Goal: Ask a question

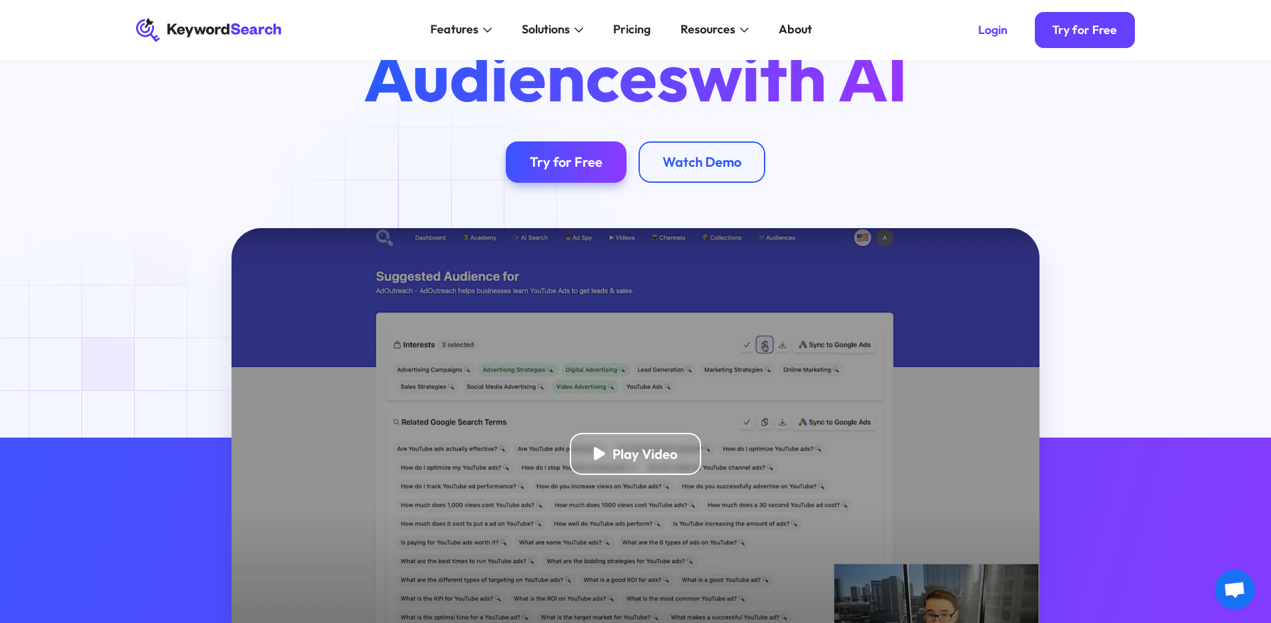
scroll to position [155, 0]
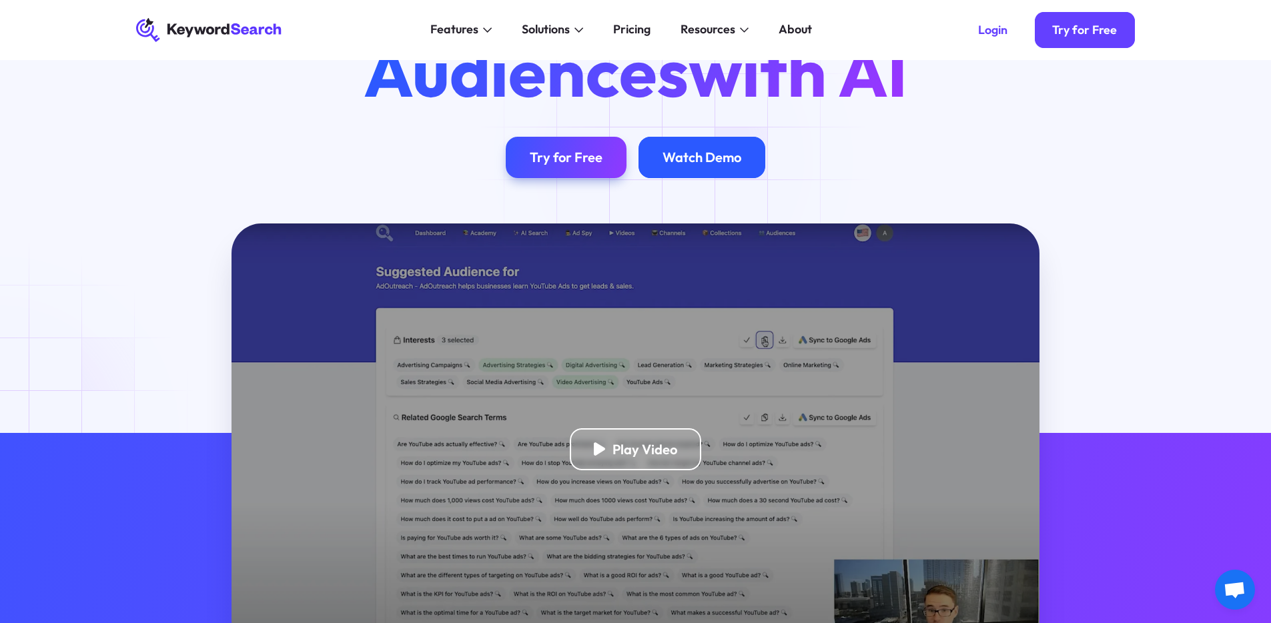
click at [678, 160] on div "Watch Demo" at bounding box center [701, 157] width 79 height 17
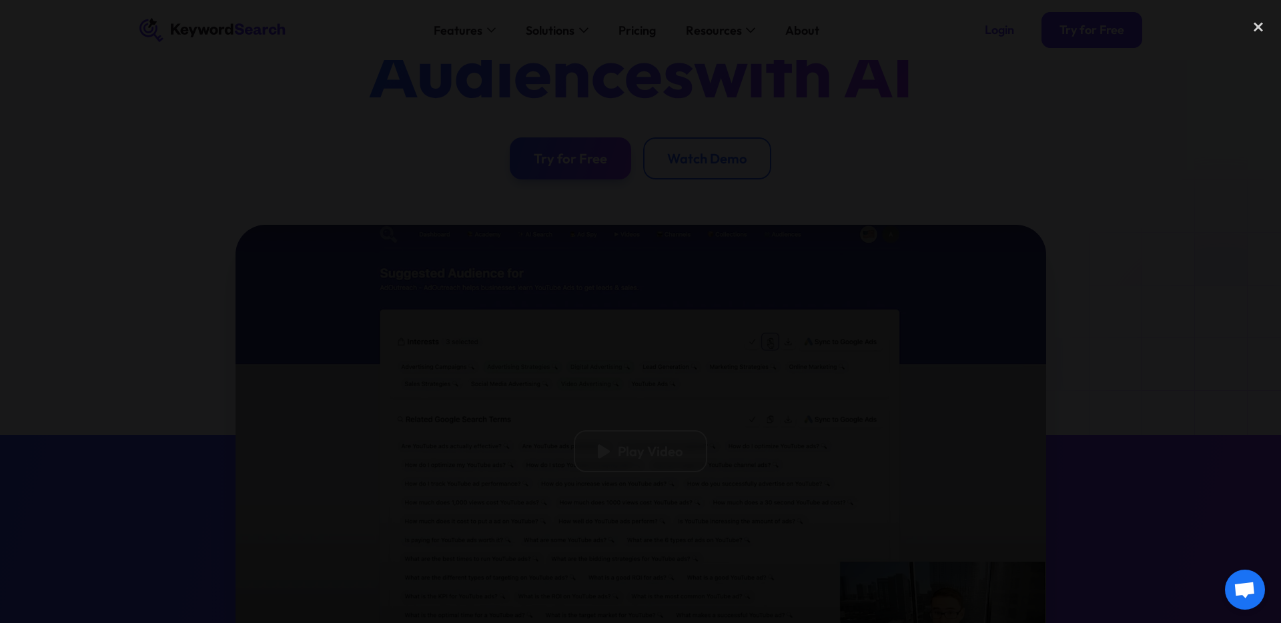
click at [256, 248] on div at bounding box center [640, 312] width 1281 height 598
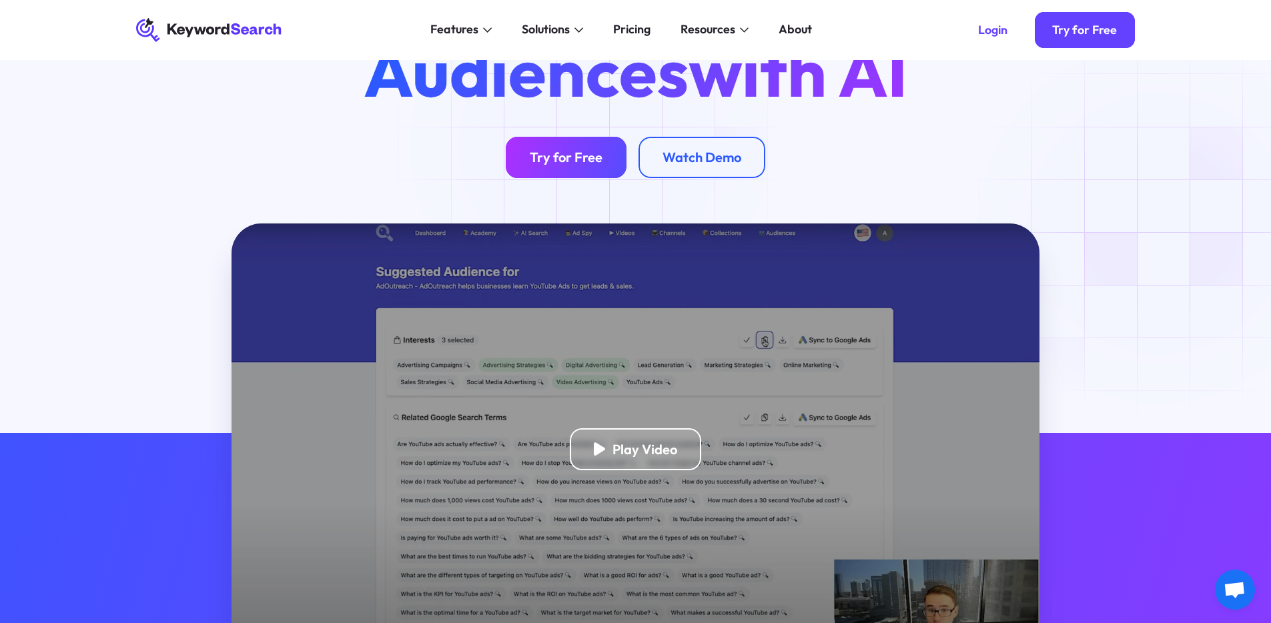
click at [594, 146] on link "Try for Free" at bounding box center [566, 158] width 121 height 42
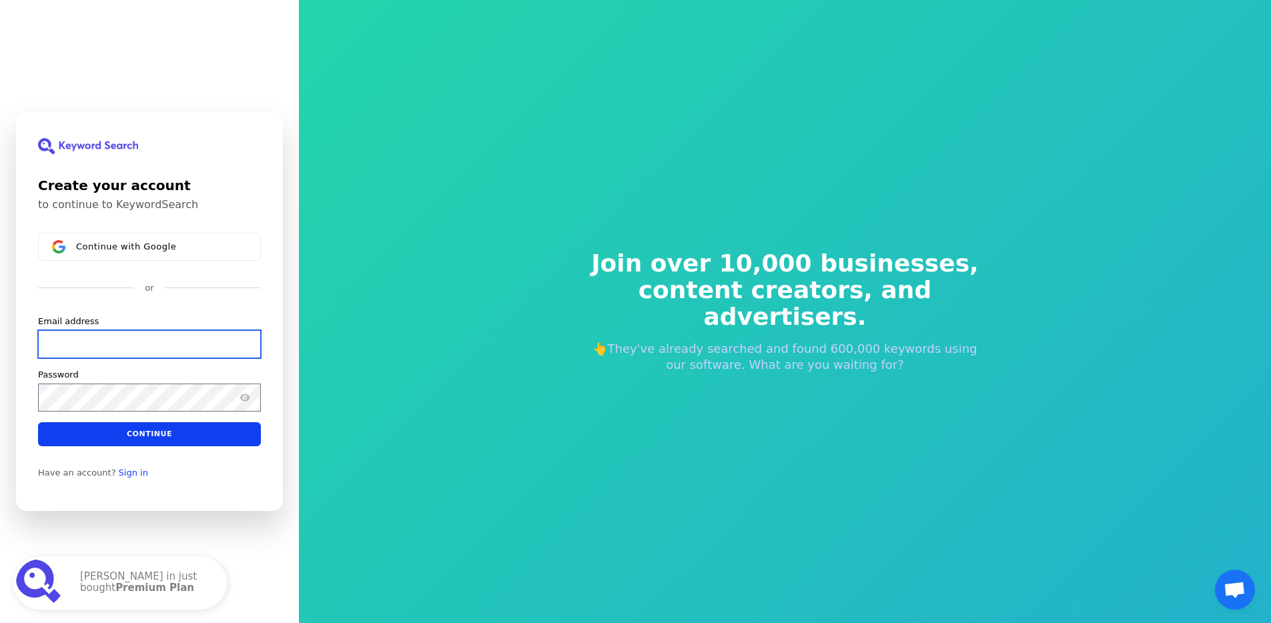
click at [150, 348] on input "Email address" at bounding box center [149, 344] width 223 height 28
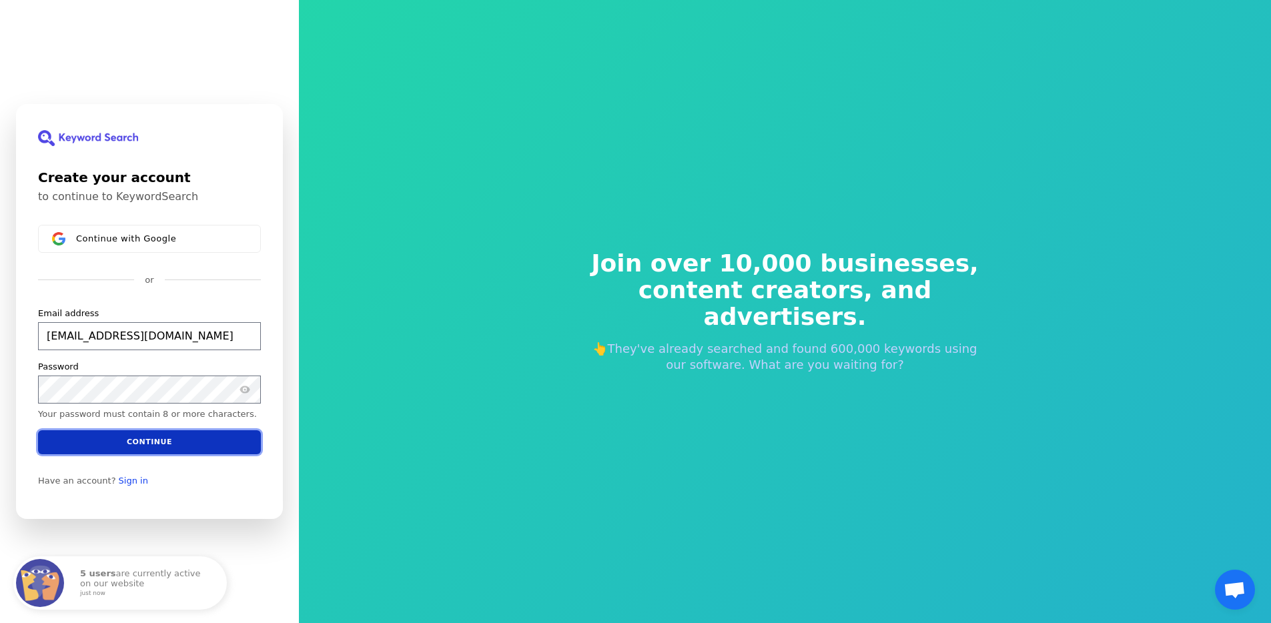
click at [181, 450] on button "Continue" at bounding box center [149, 442] width 223 height 24
type input "[EMAIL_ADDRESS][DOMAIN_NAME]"
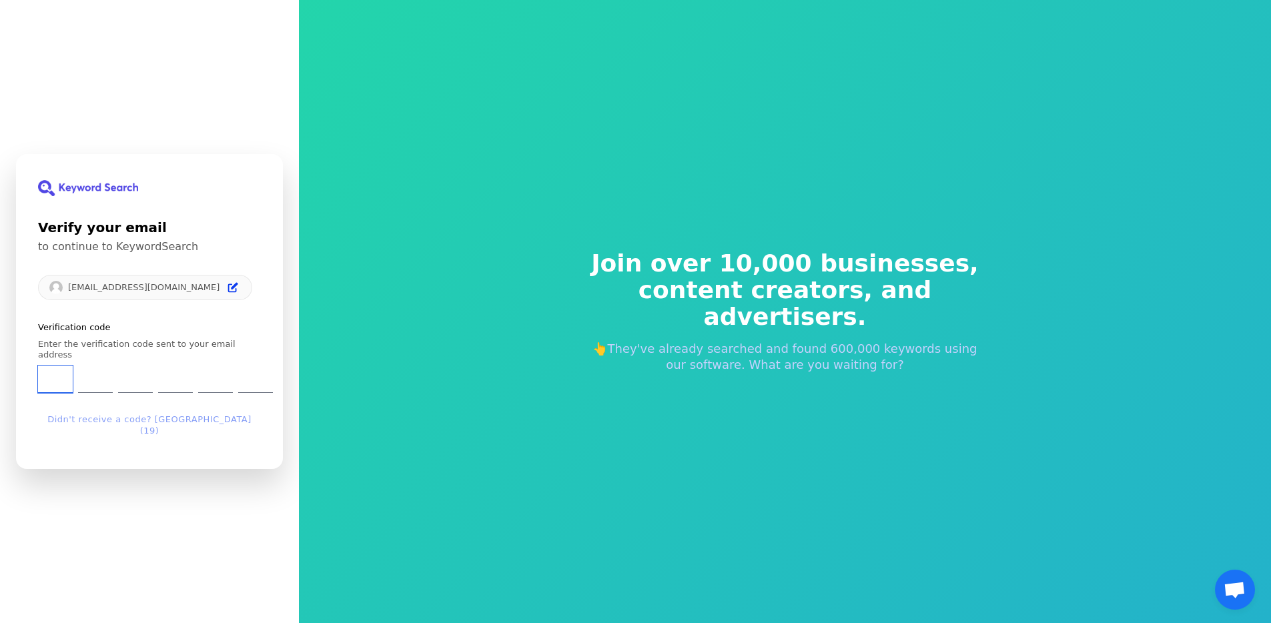
type input "4"
type input "8"
type input "3"
type input "8"
type input "0"
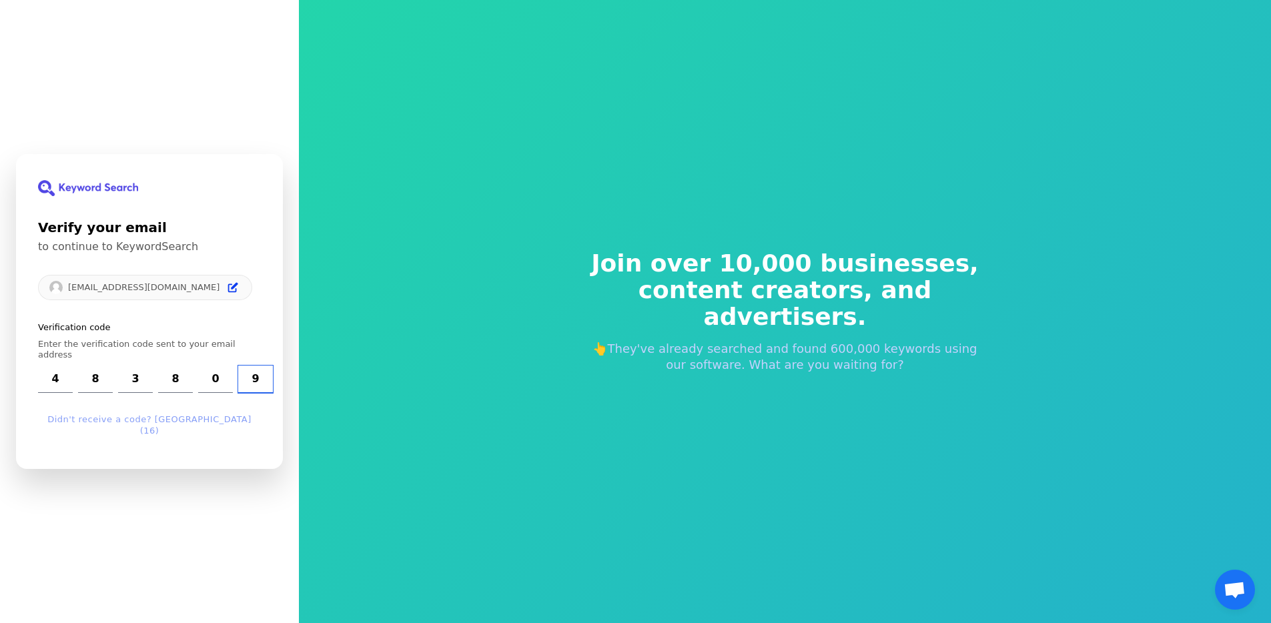
type input "9"
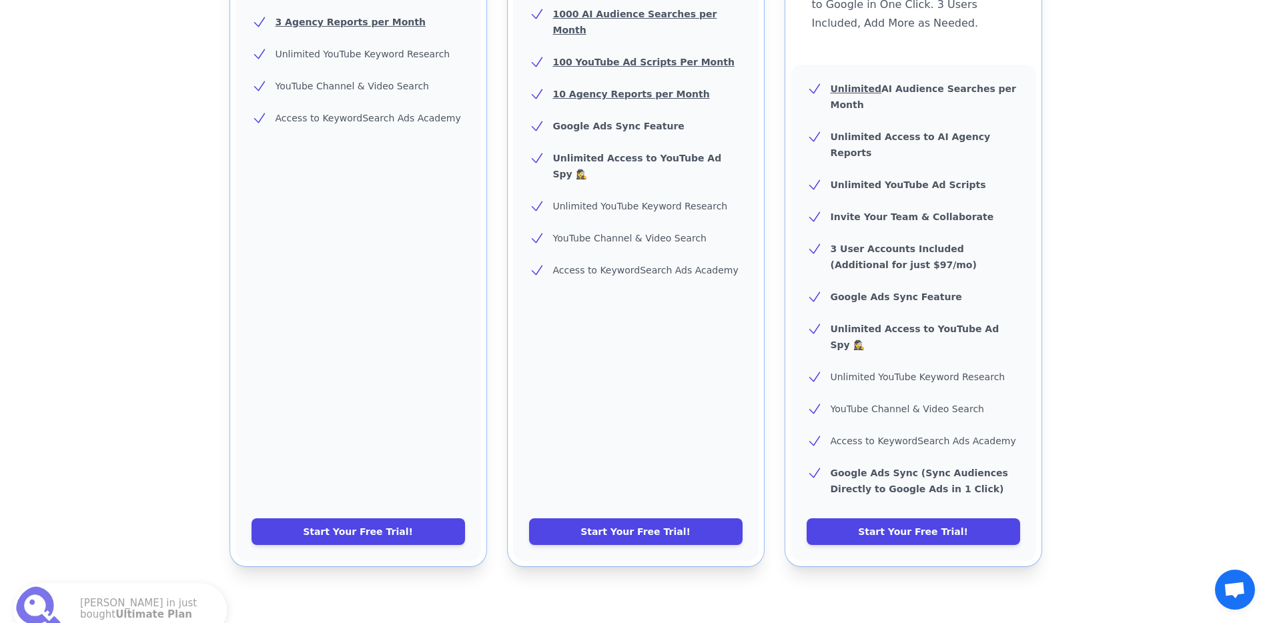
scroll to position [699, 0]
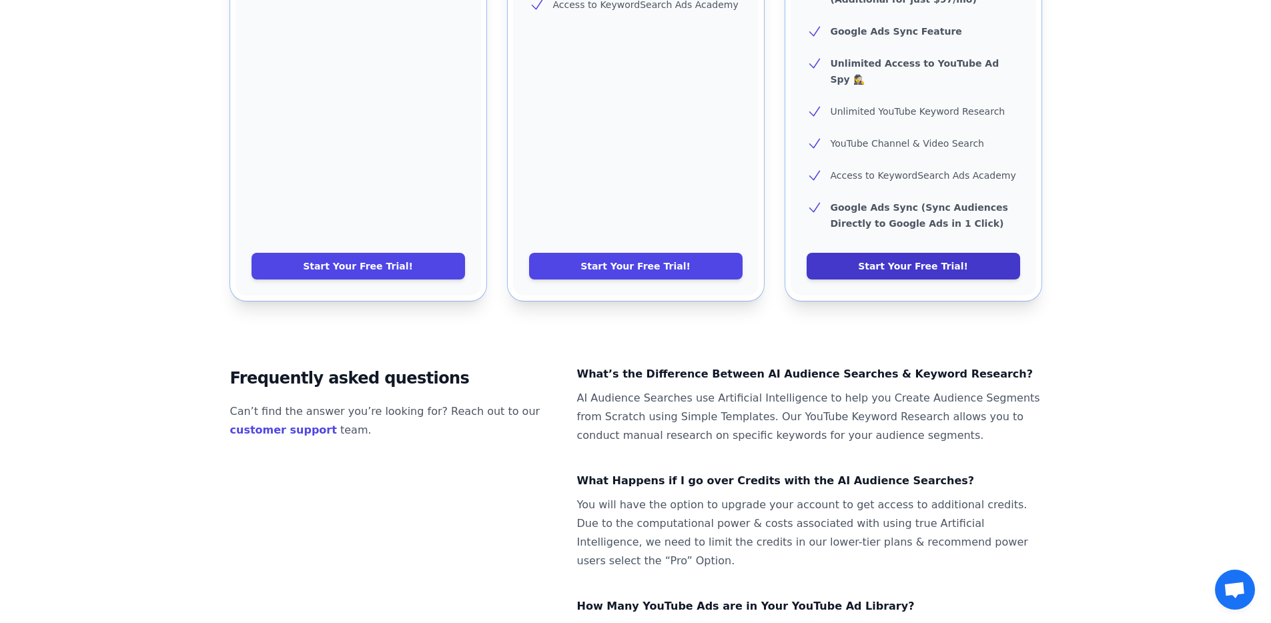
click at [903, 253] on link "Start Your Free Trial!" at bounding box center [912, 266] width 213 height 27
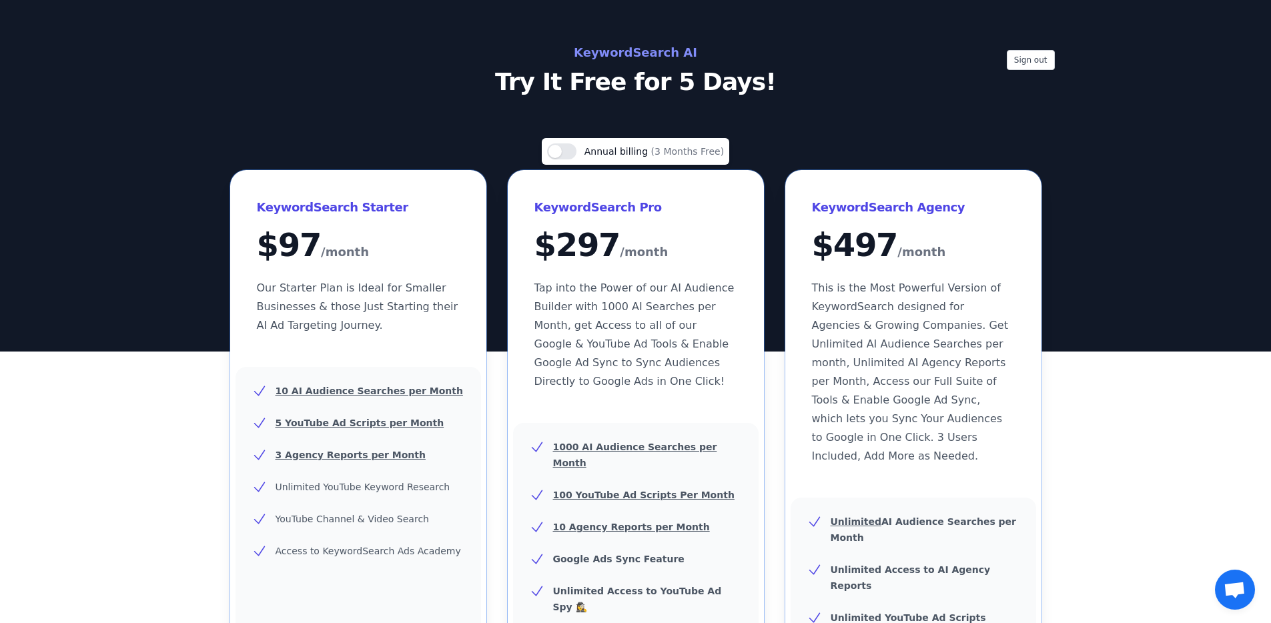
scroll to position [0, 0]
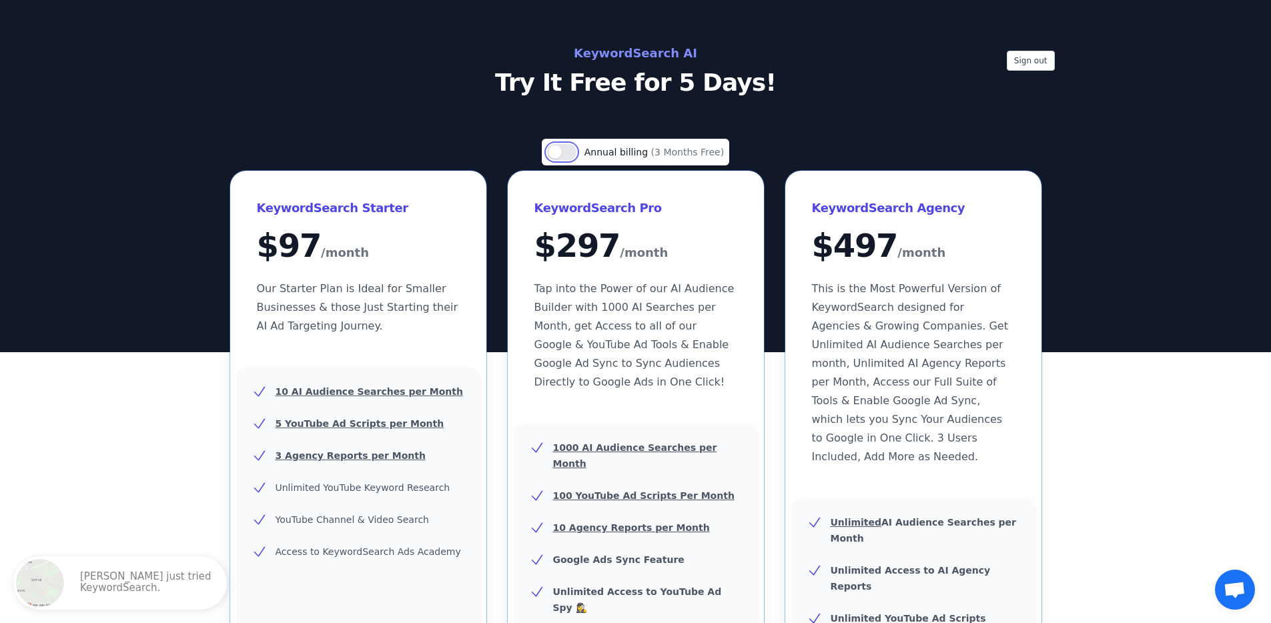
click at [568, 153] on button "Use setting" at bounding box center [561, 152] width 29 height 16
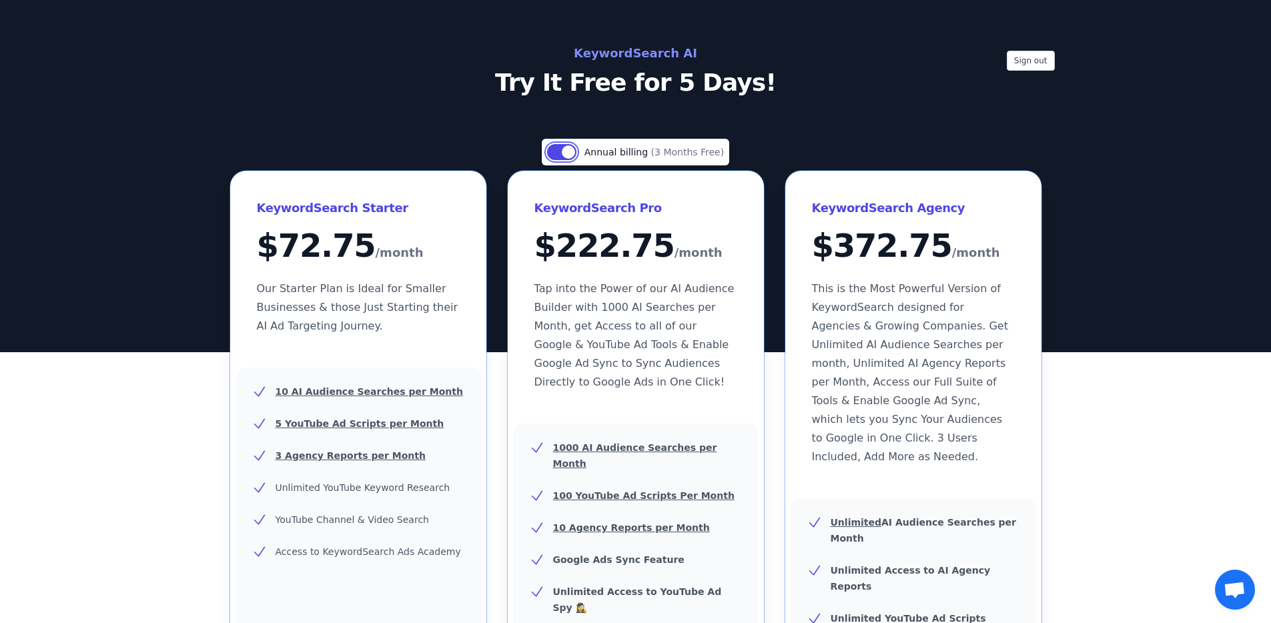
click at [570, 153] on button "Use setting" at bounding box center [561, 152] width 29 height 16
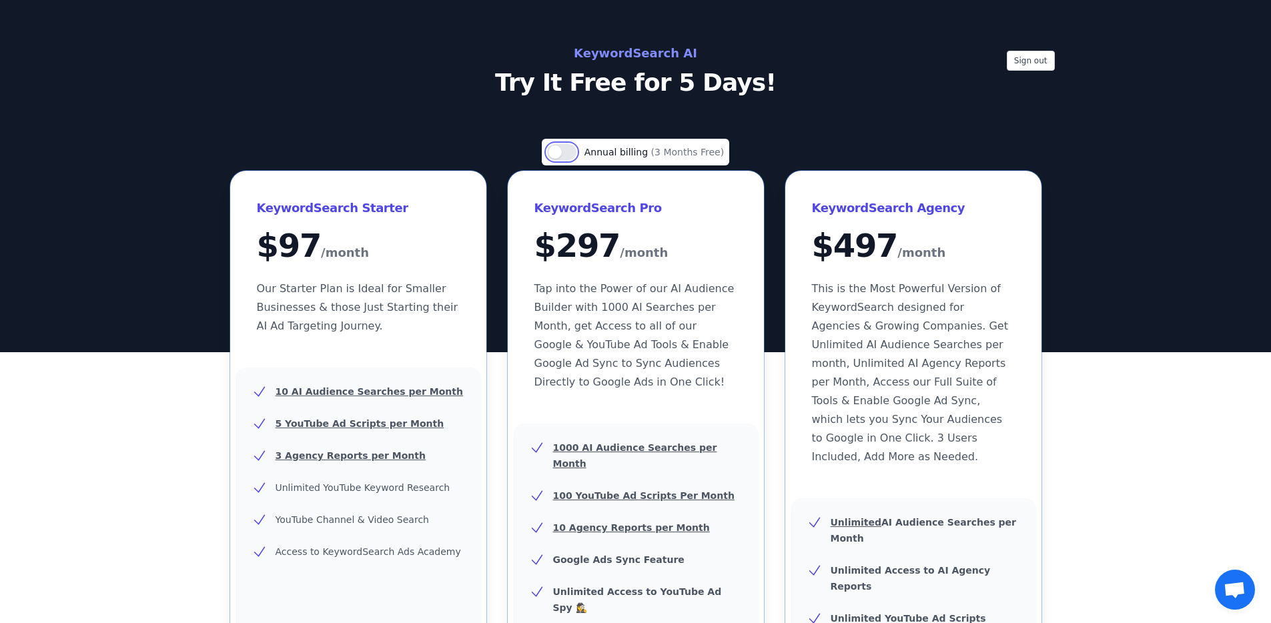
click at [567, 155] on button "Use setting" at bounding box center [561, 152] width 29 height 16
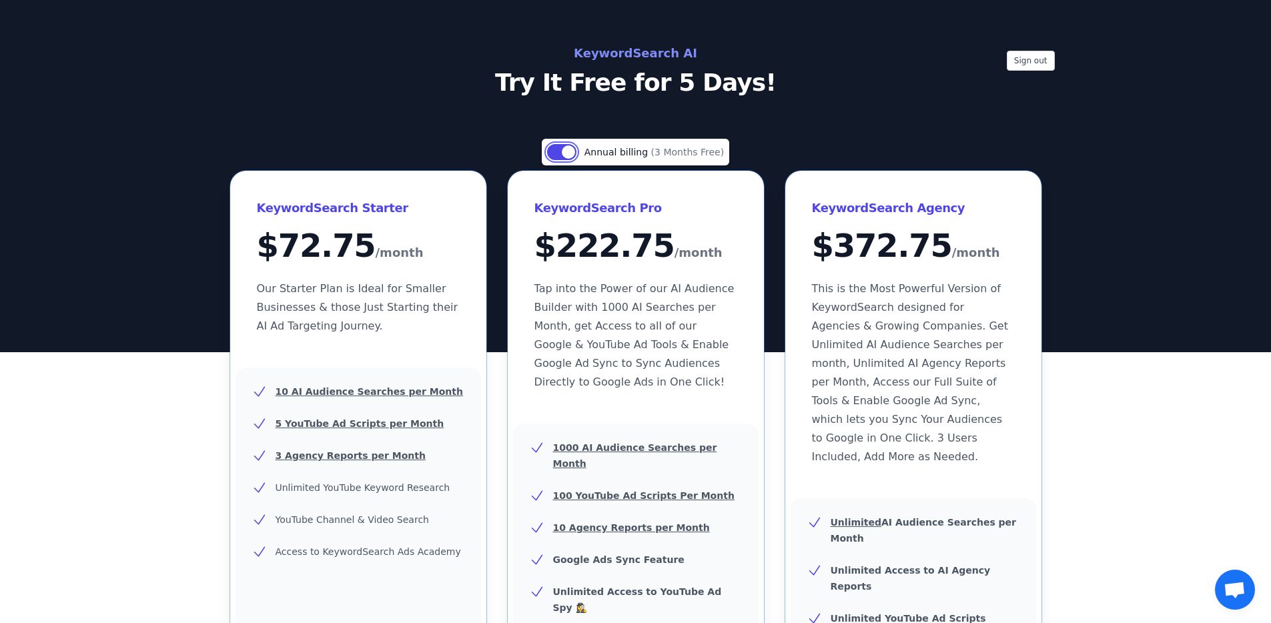
click at [567, 155] on button "Use setting" at bounding box center [561, 152] width 29 height 16
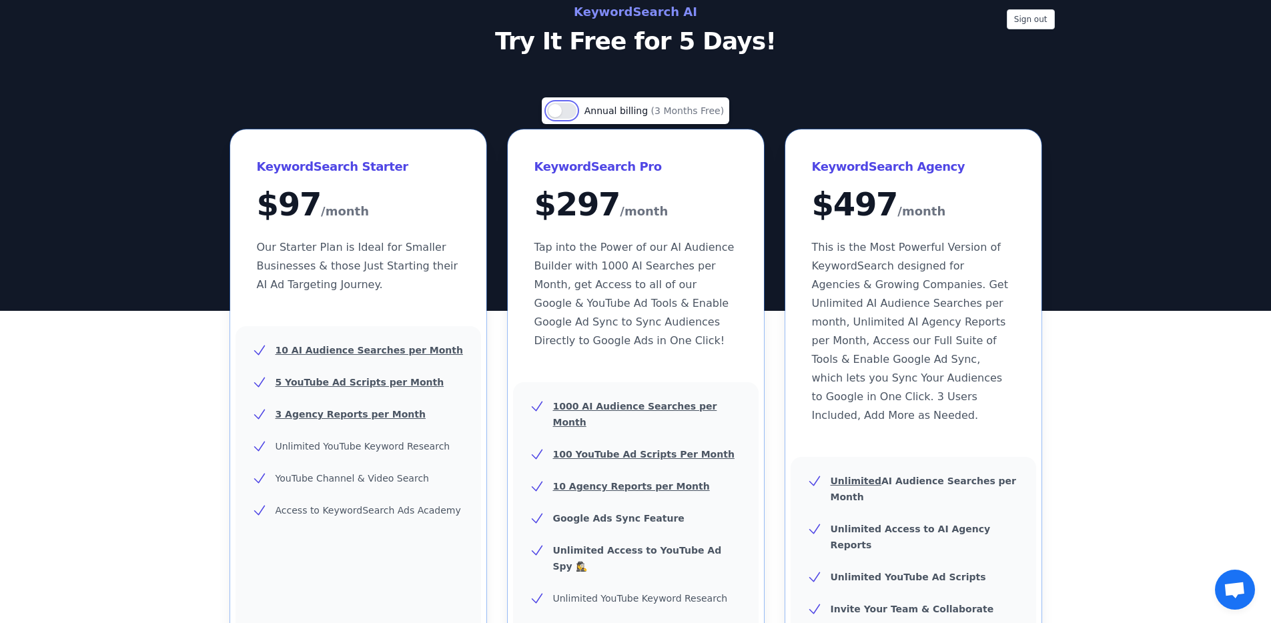
scroll to position [55, 0]
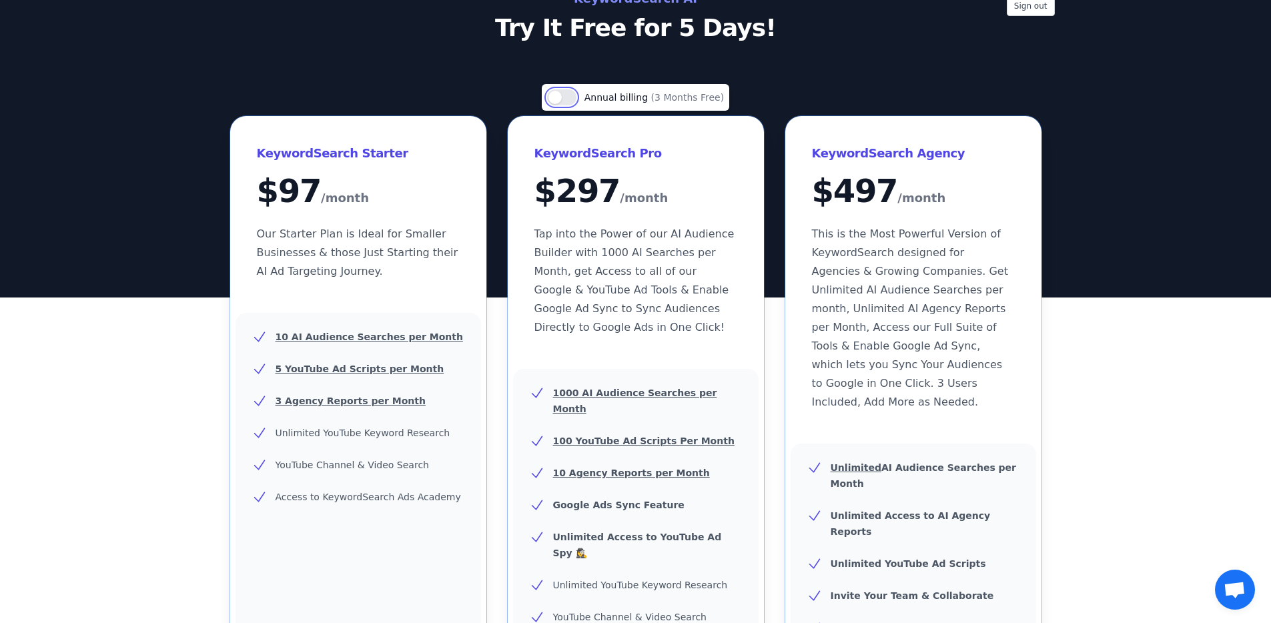
click at [574, 98] on button "Use setting" at bounding box center [561, 97] width 29 height 16
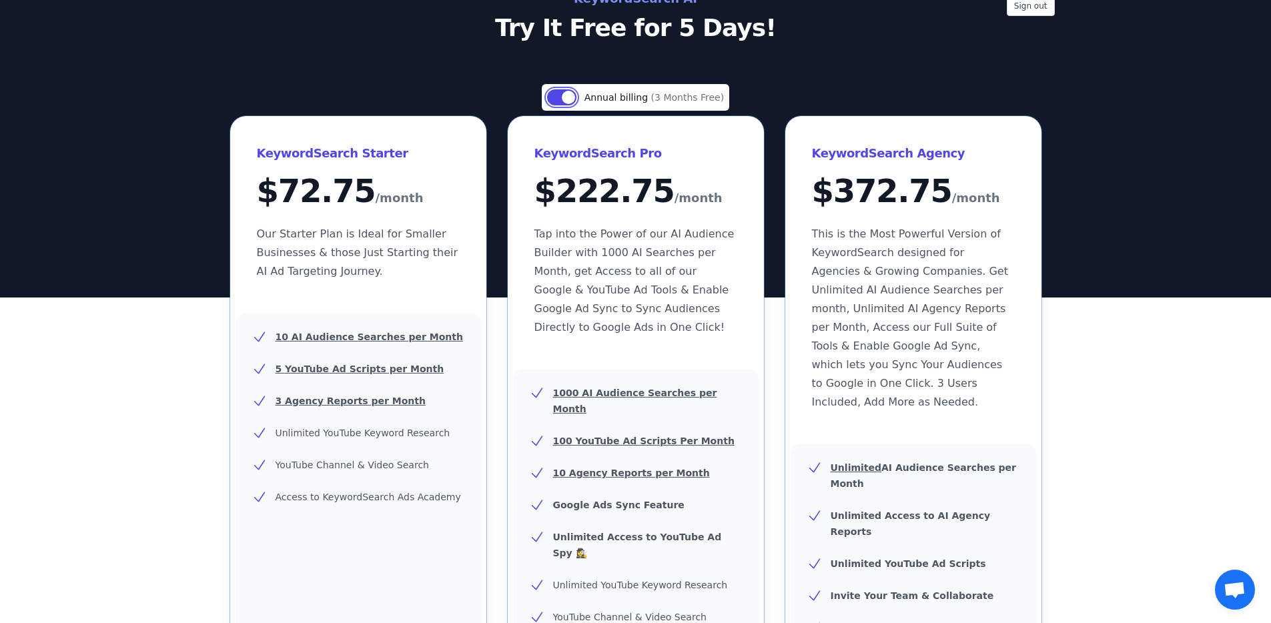
click at [574, 98] on button "Use setting" at bounding box center [561, 97] width 29 height 16
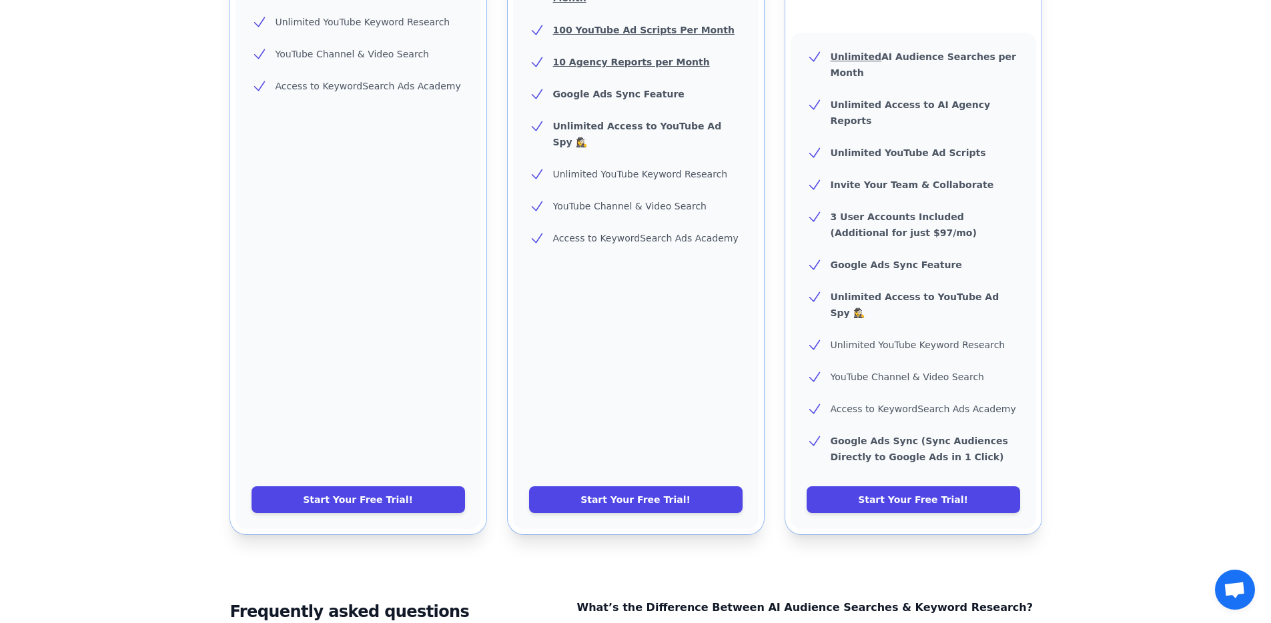
scroll to position [780, 0]
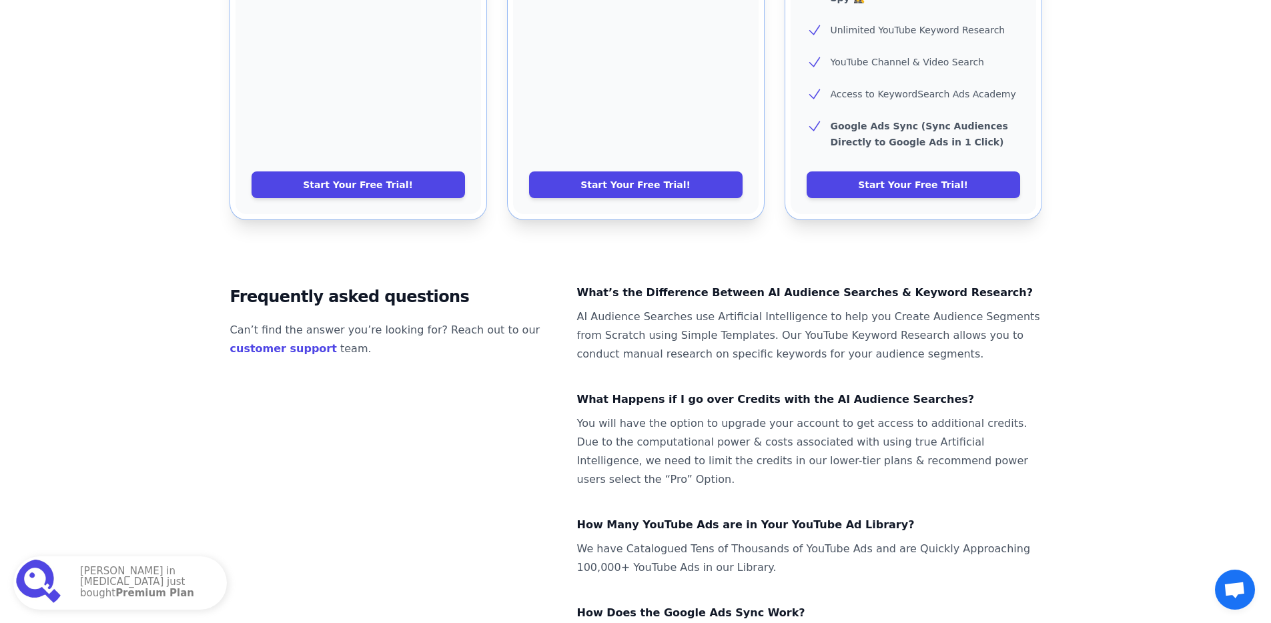
click at [1222, 589] on span "Open chat" at bounding box center [1235, 590] width 40 height 40
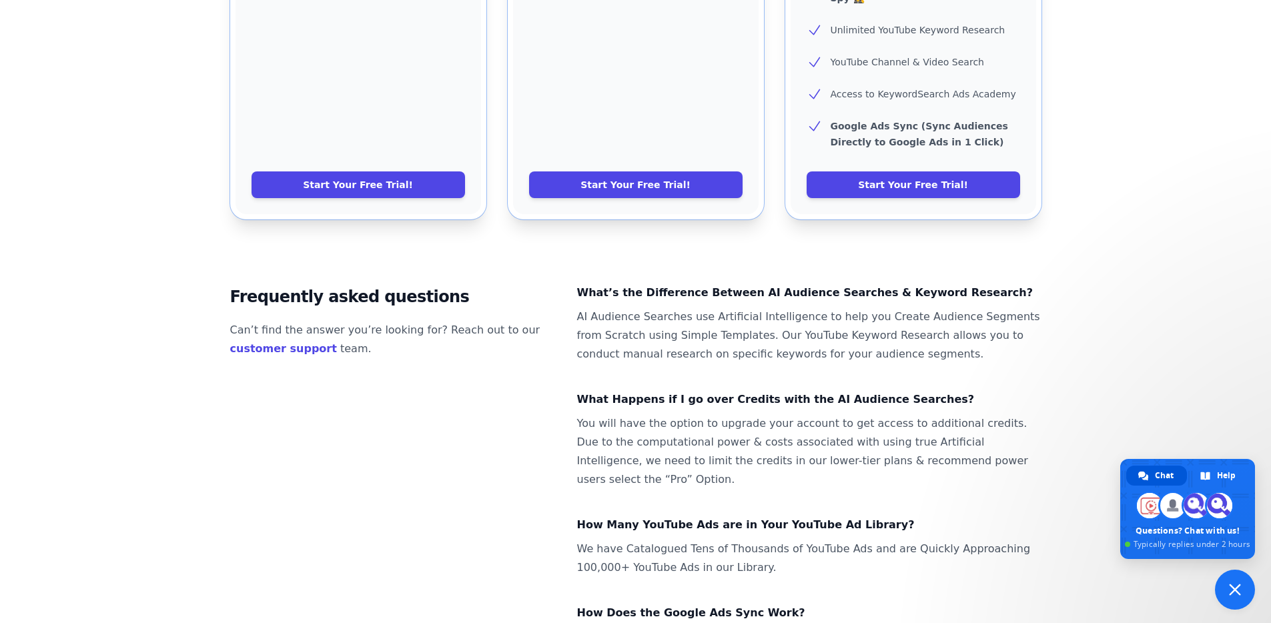
scroll to position [0, 0]
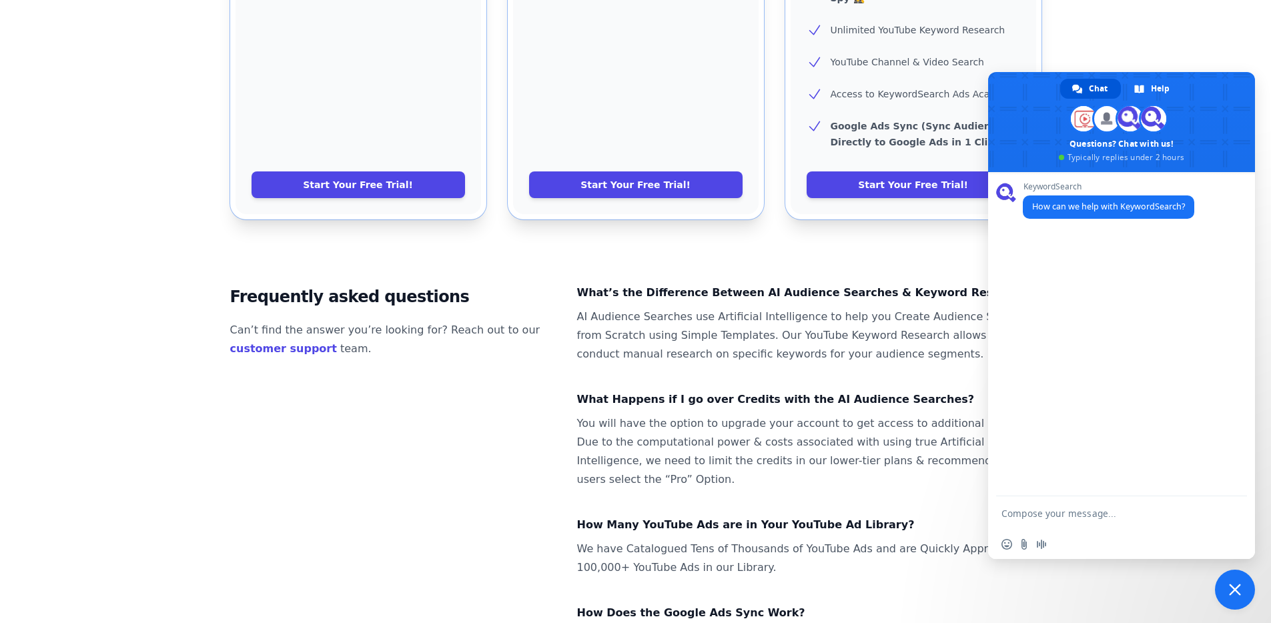
click at [1108, 510] on textarea "Compose your message..." at bounding box center [1107, 512] width 213 height 33
type textarea "Can i get a free trial w/o putting in credit card details?"
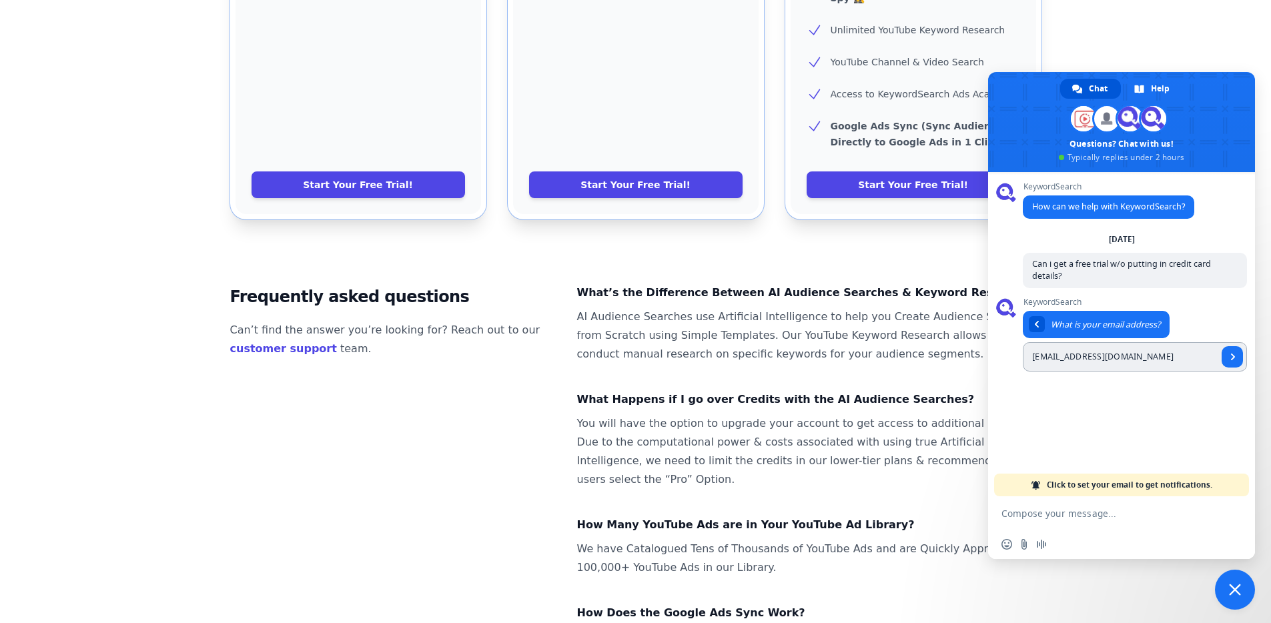
type input "tomer@connecteam.com"
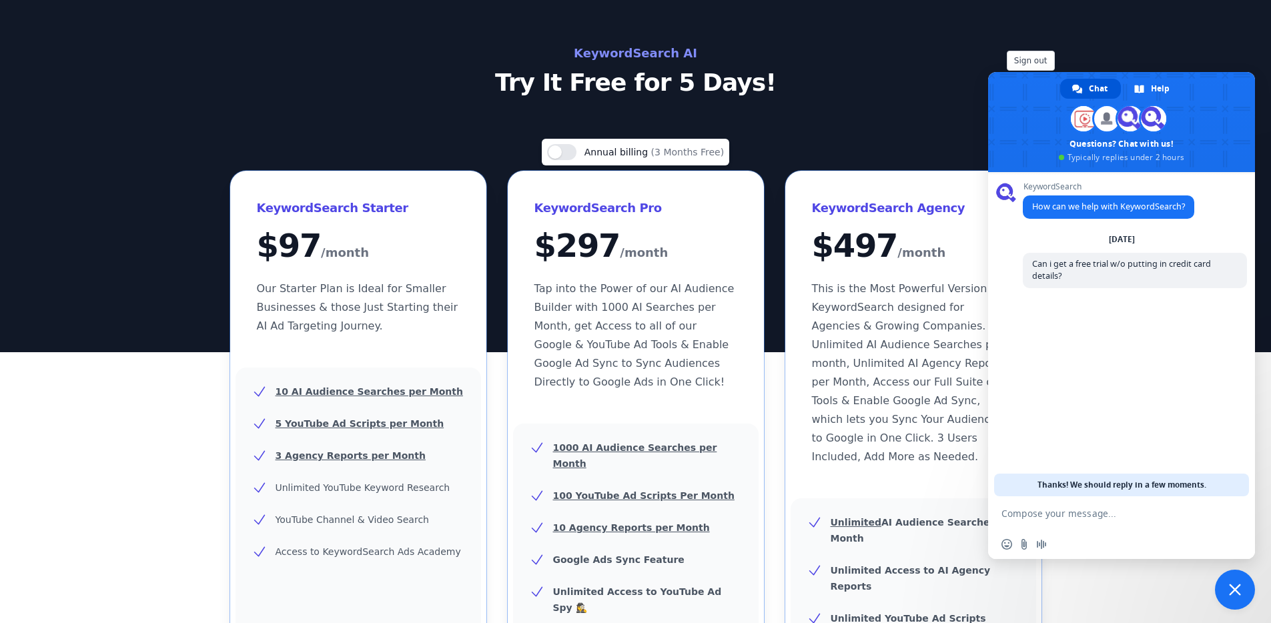
click at [212, 583] on span at bounding box center [216, 585] width 23 height 23
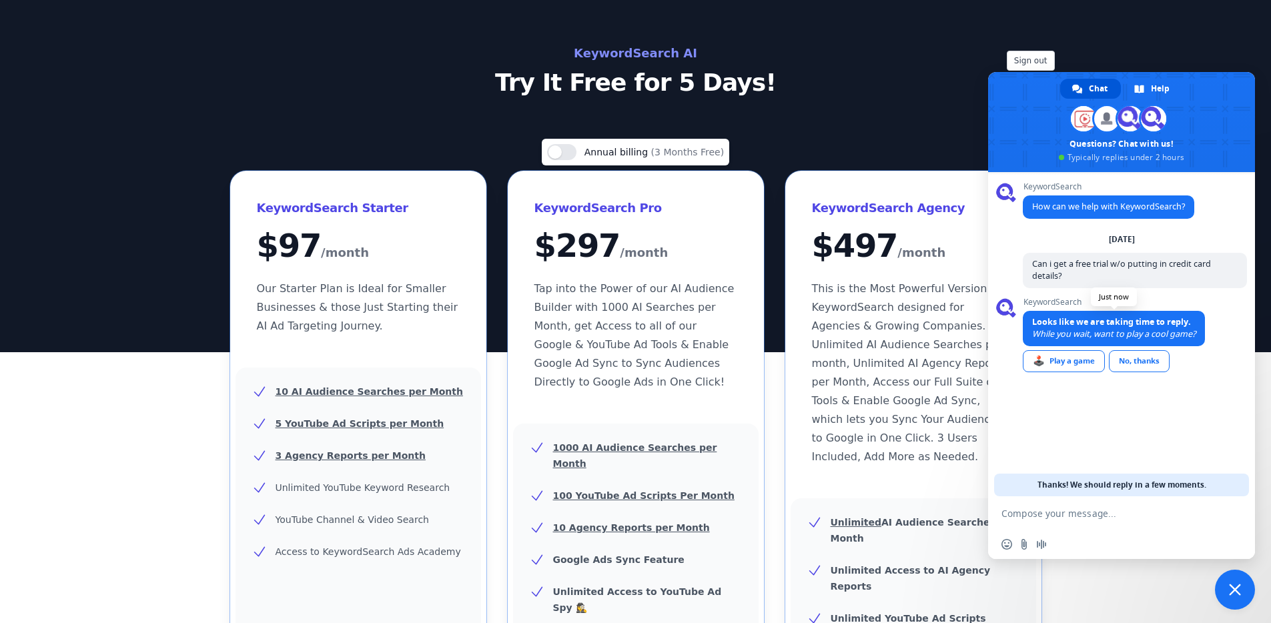
click at [1147, 320] on span "Looks like we are taking time to reply." at bounding box center [1111, 321] width 159 height 11
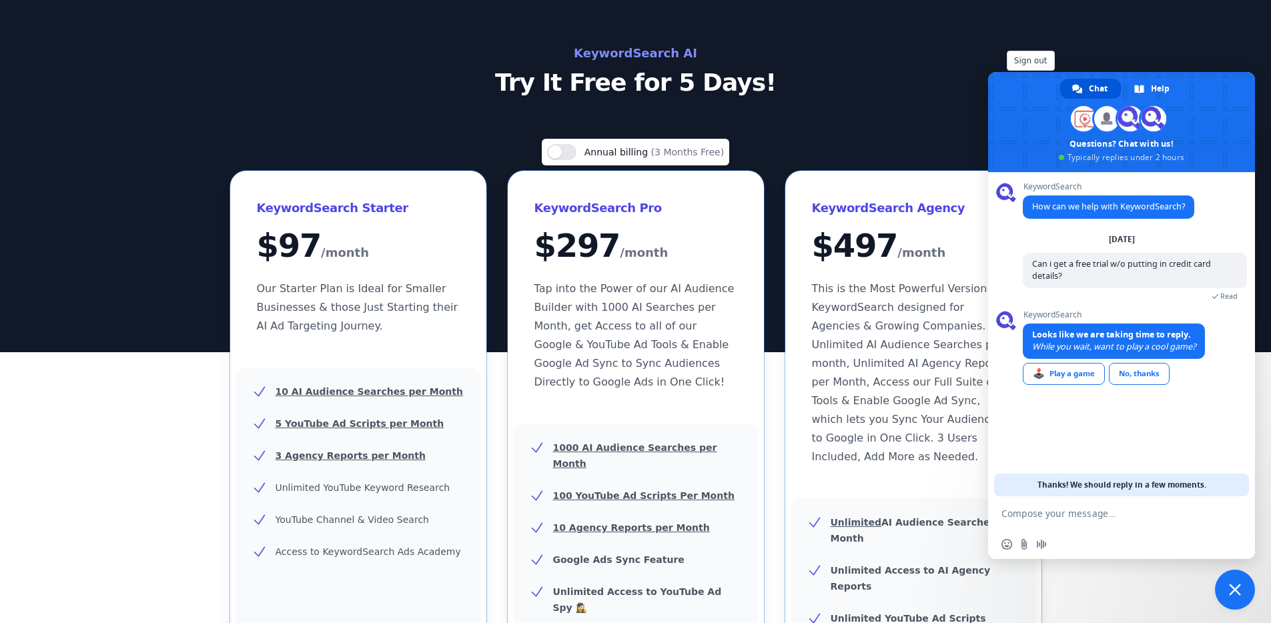
click at [1039, 478] on span "Thanks! We should reply in a few moments." at bounding box center [1121, 485] width 169 height 23
drag, startPoint x: 1039, startPoint y: 478, endPoint x: 1183, endPoint y: 485, distance: 144.9
click at [1183, 485] on span "Thanks! We should reply in a few moments." at bounding box center [1121, 485] width 169 height 23
click at [1146, 372] on link "No, thanks" at bounding box center [1139, 374] width 61 height 22
